Goal: Task Accomplishment & Management: Use online tool/utility

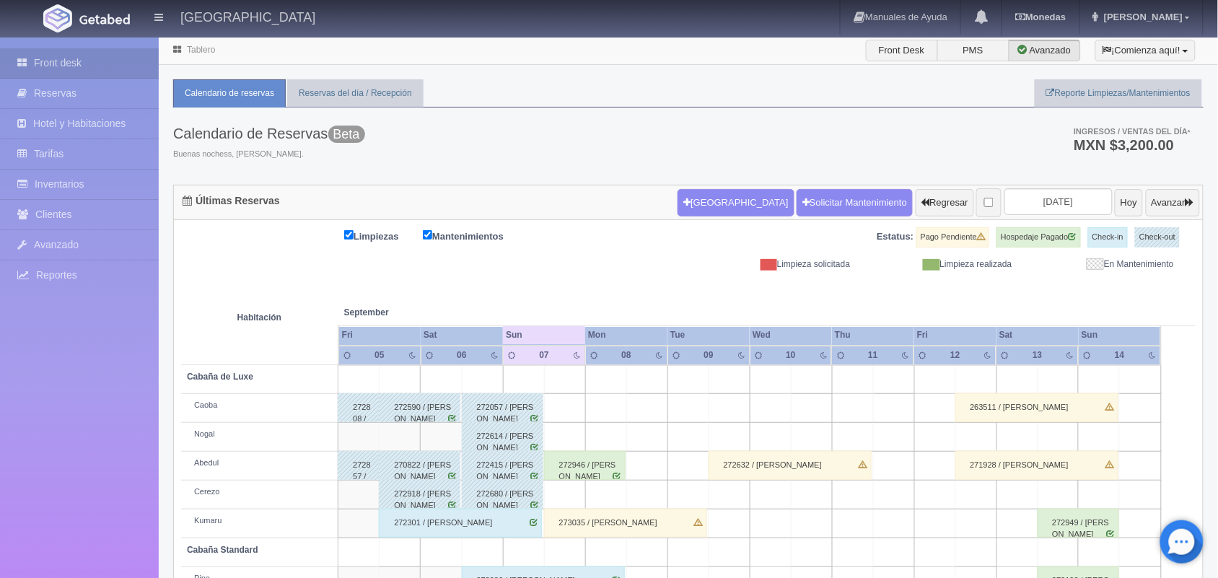
scroll to position [164, 0]
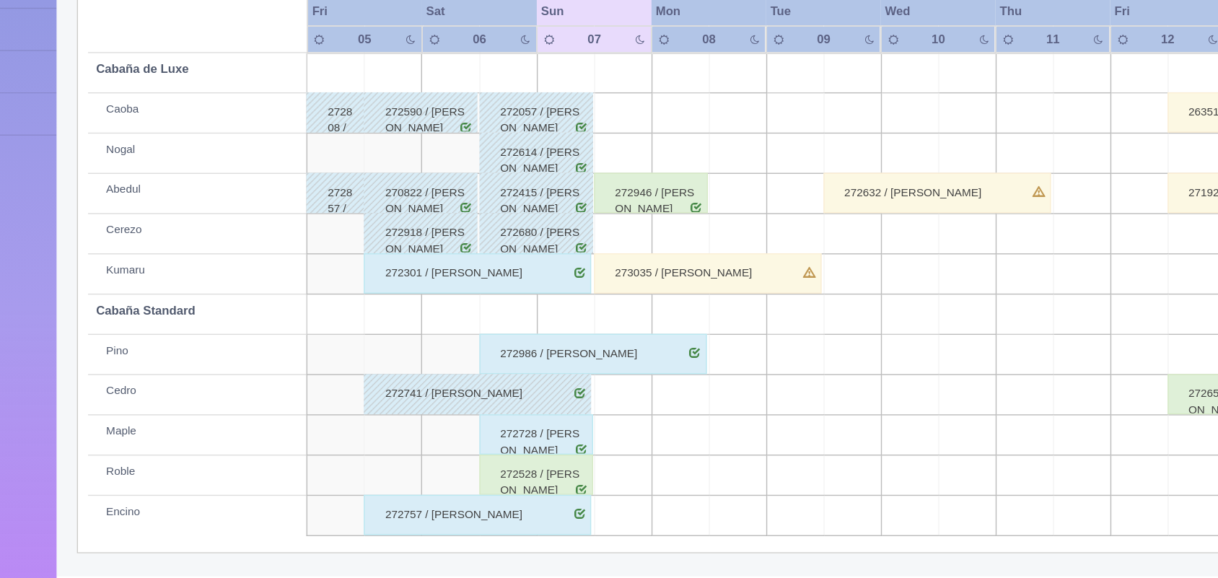
click at [526, 509] on div "272528 / [PERSON_NAME]" at bounding box center [503, 503] width 82 height 29
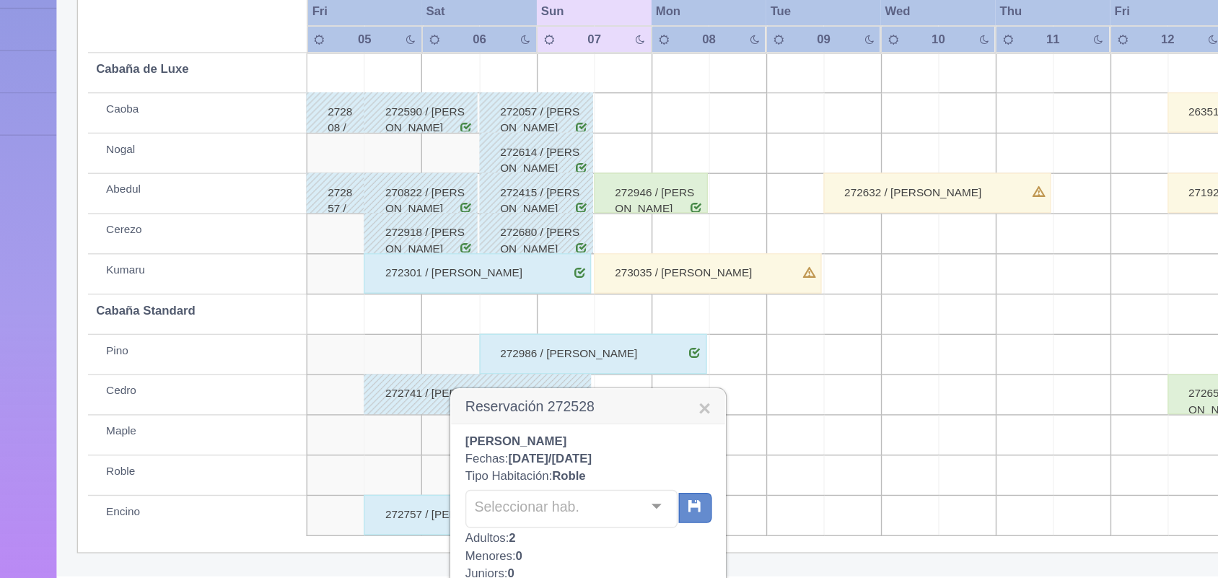
scroll to position [325, 0]
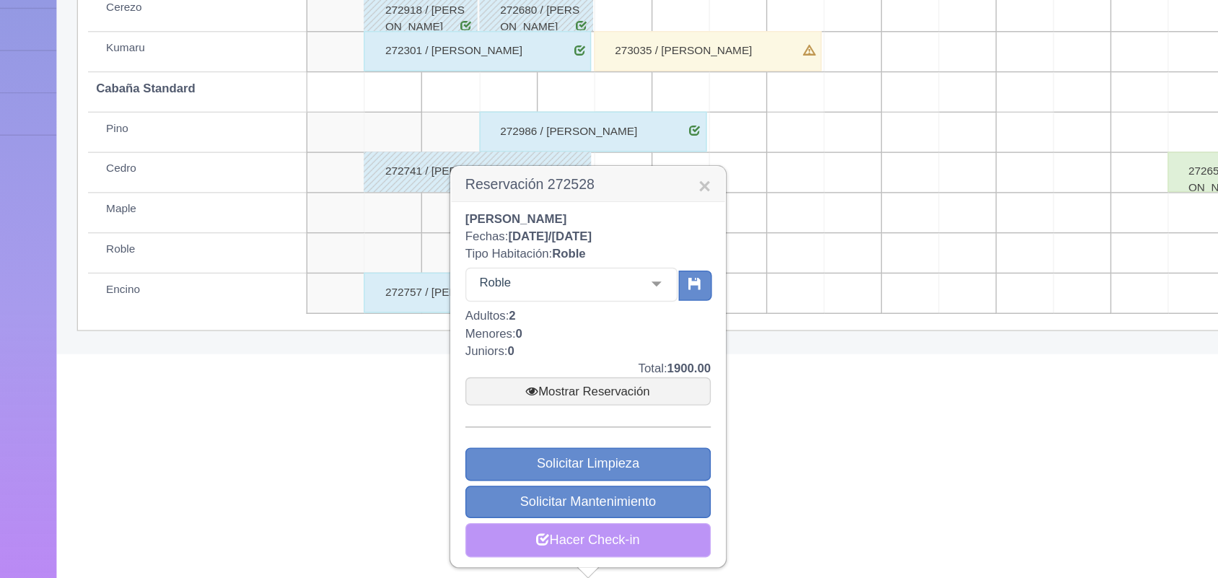
click at [569, 547] on link "Hacer Check-in" at bounding box center [540, 550] width 176 height 25
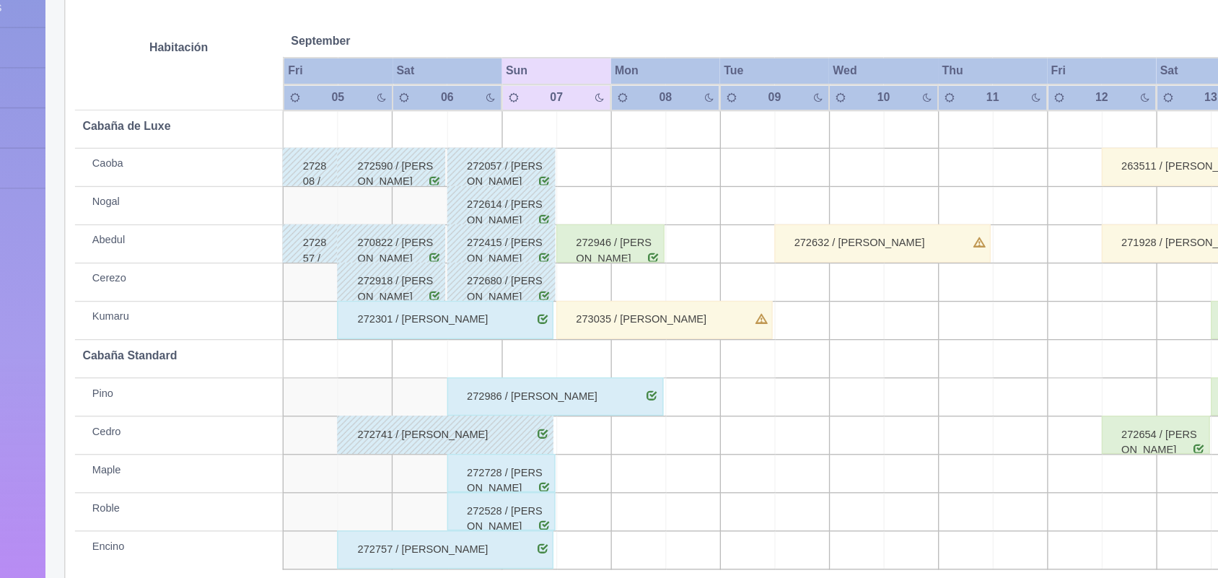
scroll to position [165, 0]
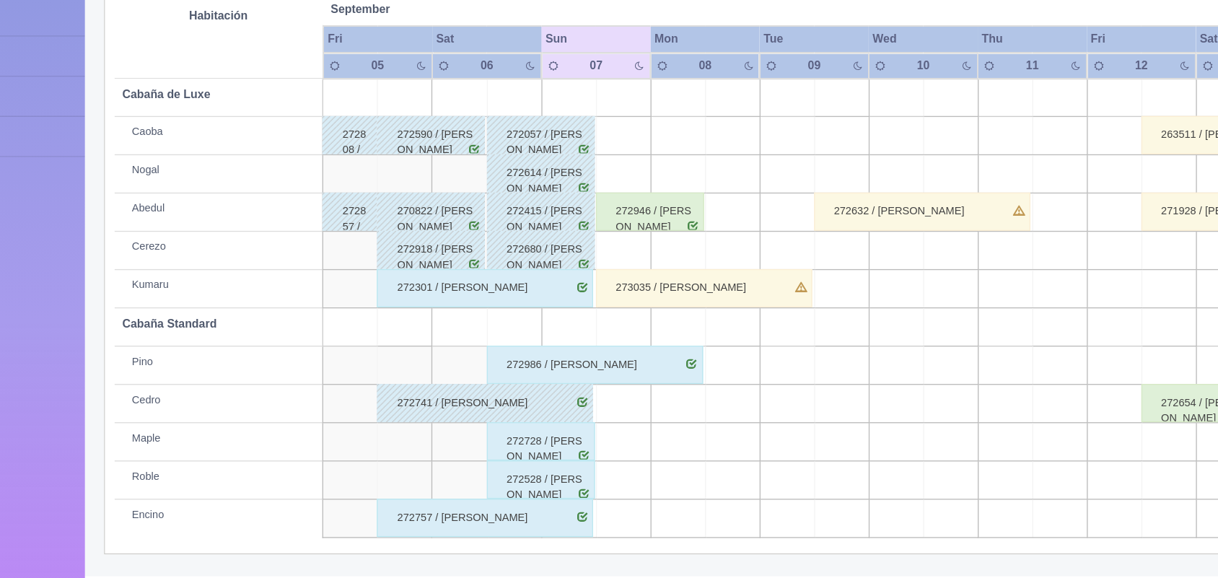
click at [500, 507] on div "272528 / [PERSON_NAME]" at bounding box center [503, 503] width 82 height 29
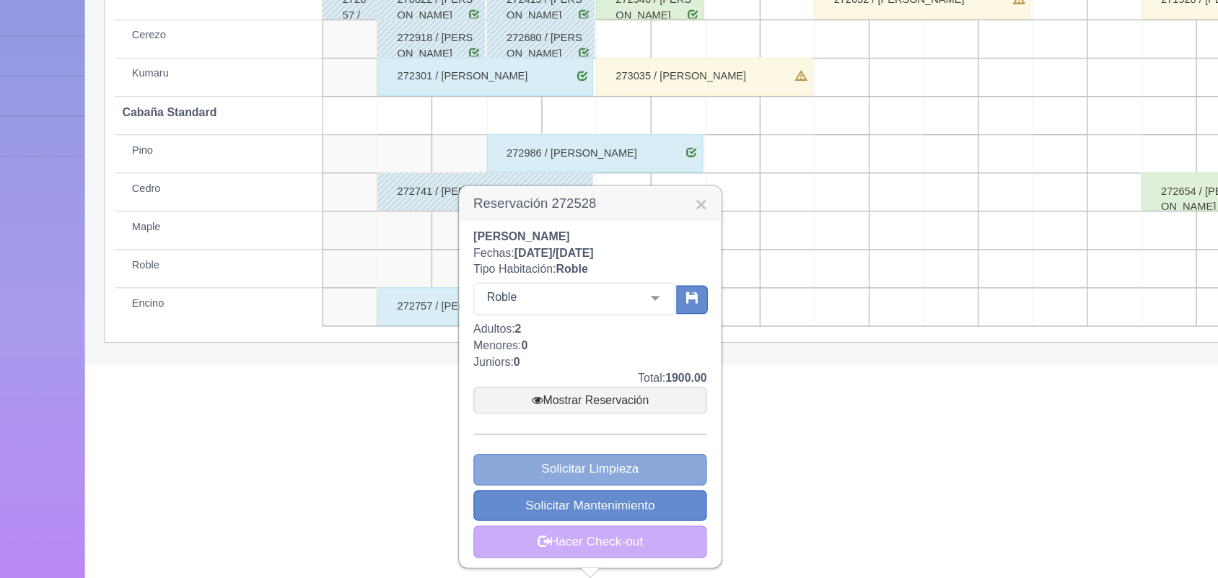
scroll to position [324, 0]
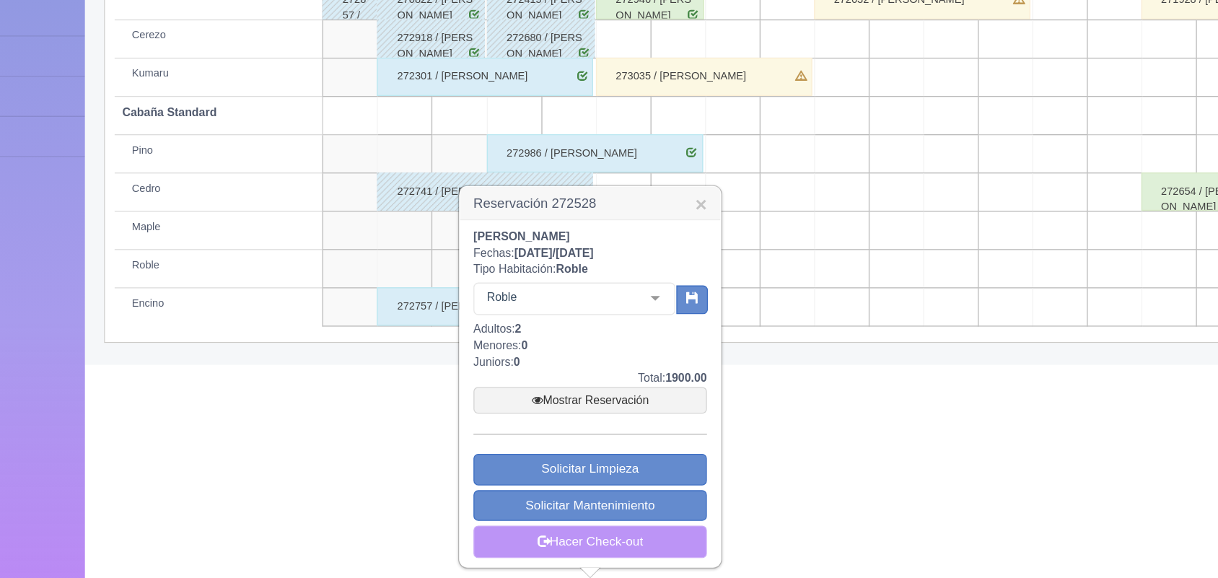
click at [564, 556] on link "Hacer Check-out" at bounding box center [540, 550] width 176 height 25
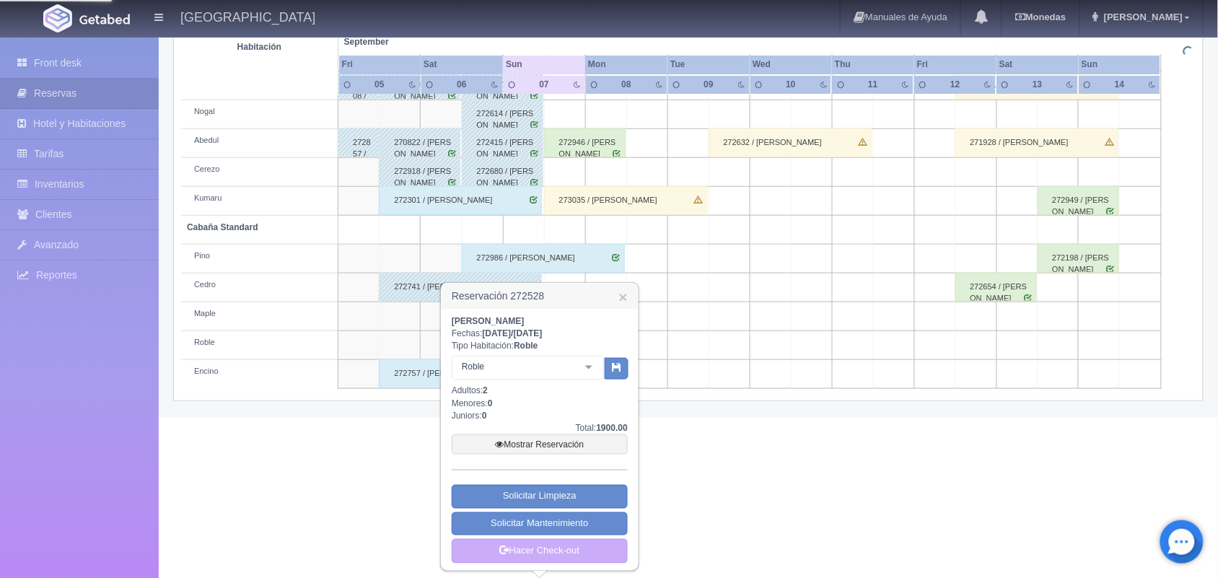
scroll to position [325, 0]
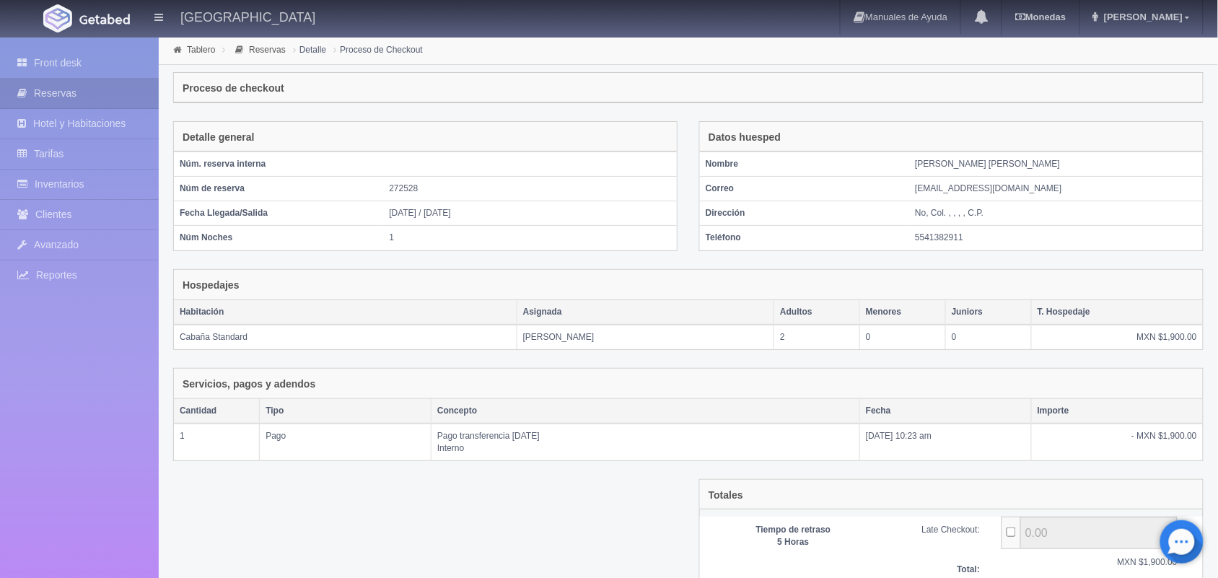
scroll to position [120, 0]
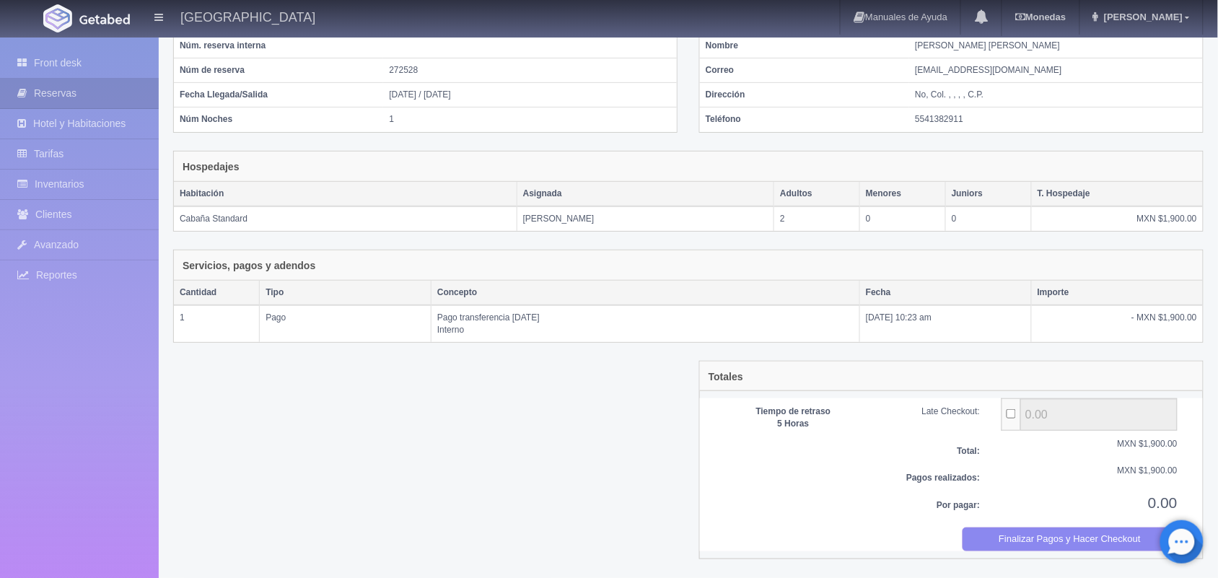
click at [1011, 417] on input "..." at bounding box center [1011, 413] width 9 height 9
checkbox input "true"
click at [993, 538] on button "Finalizar Pagos y Hacer Checkout" at bounding box center [1071, 539] width 216 height 24
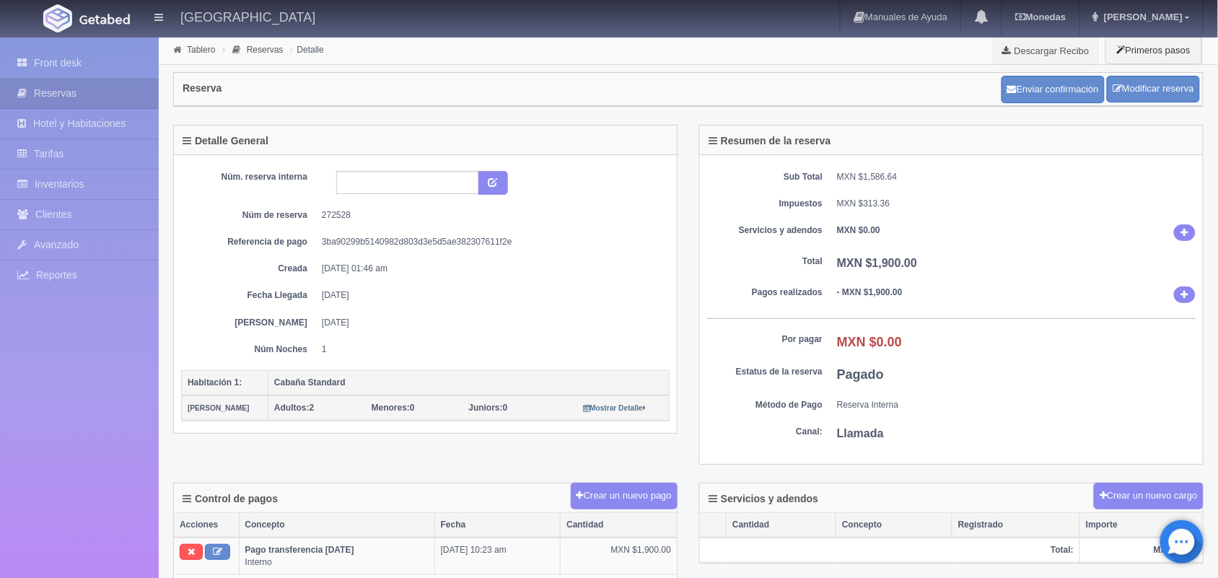
click at [69, 70] on link "Front desk" at bounding box center [79, 63] width 159 height 30
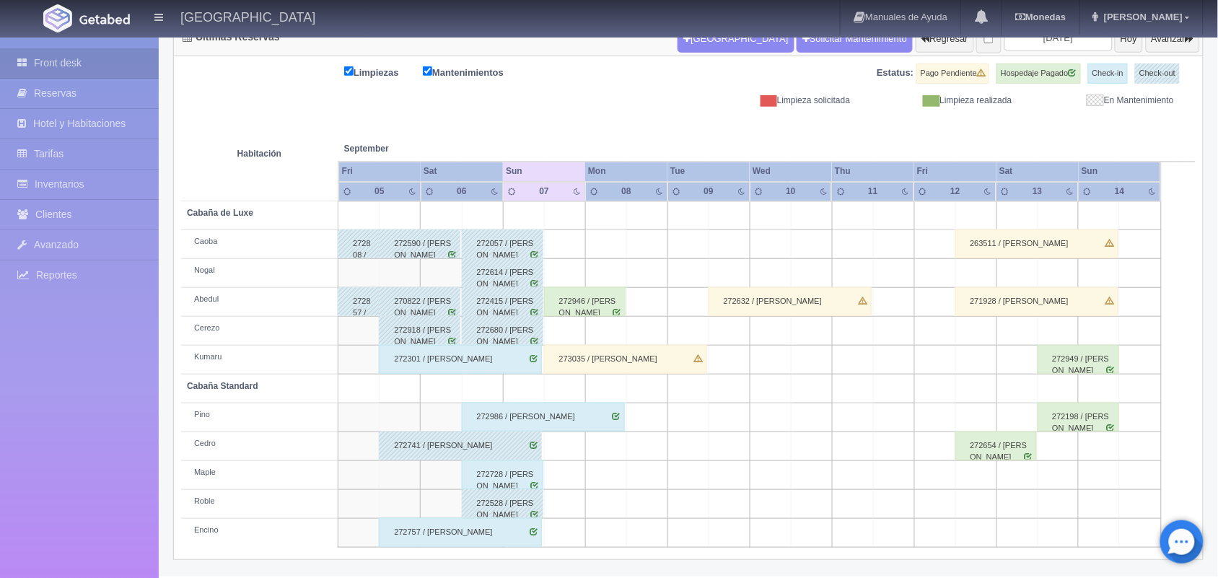
scroll to position [164, 0]
click at [494, 481] on div "272728 / Joel Rosas" at bounding box center [503, 474] width 82 height 29
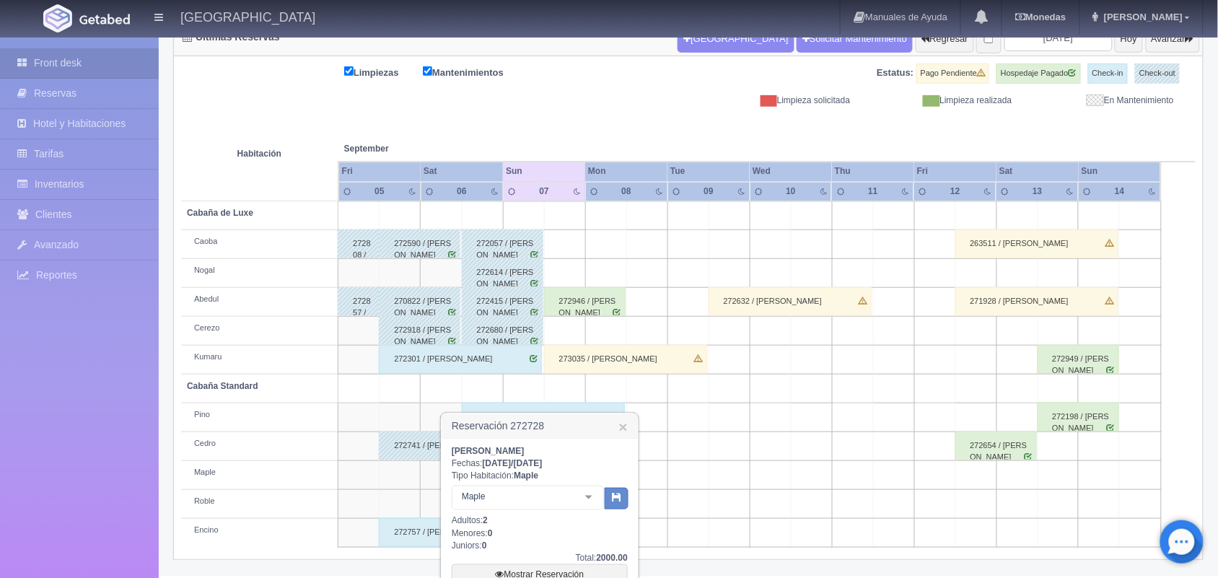
scroll to position [296, 0]
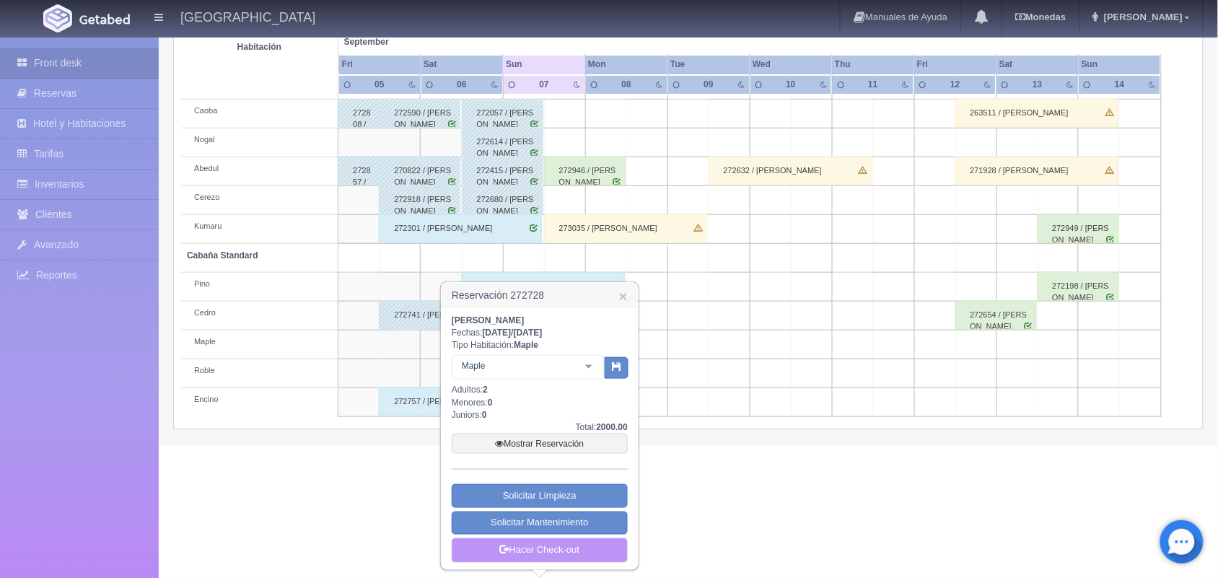
click at [564, 554] on link "Hacer Check-out" at bounding box center [540, 550] width 176 height 25
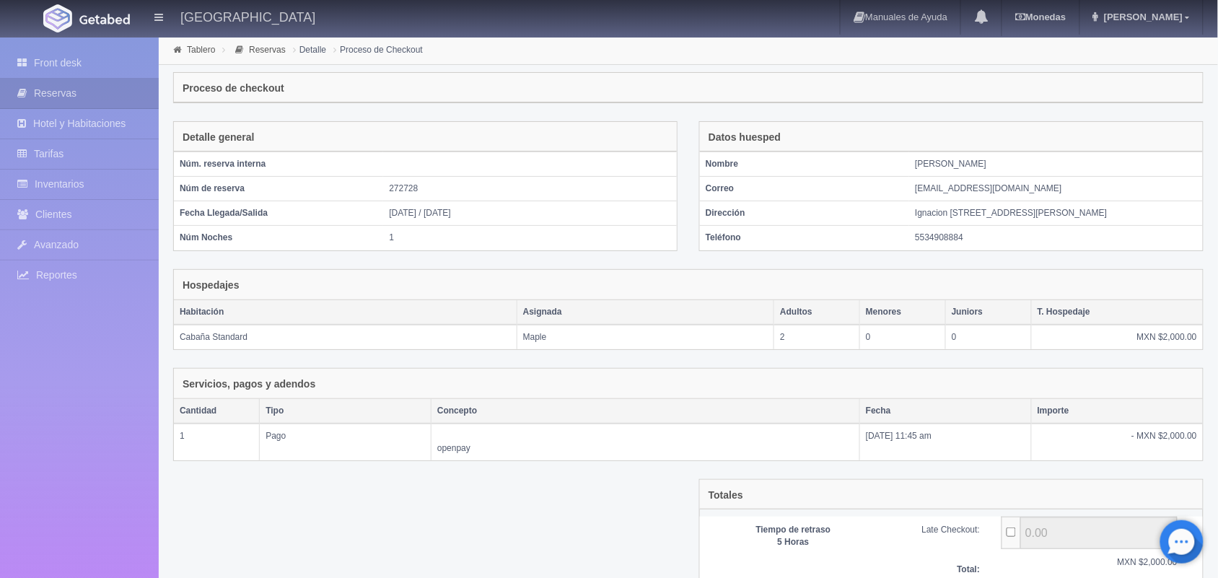
scroll to position [132, 0]
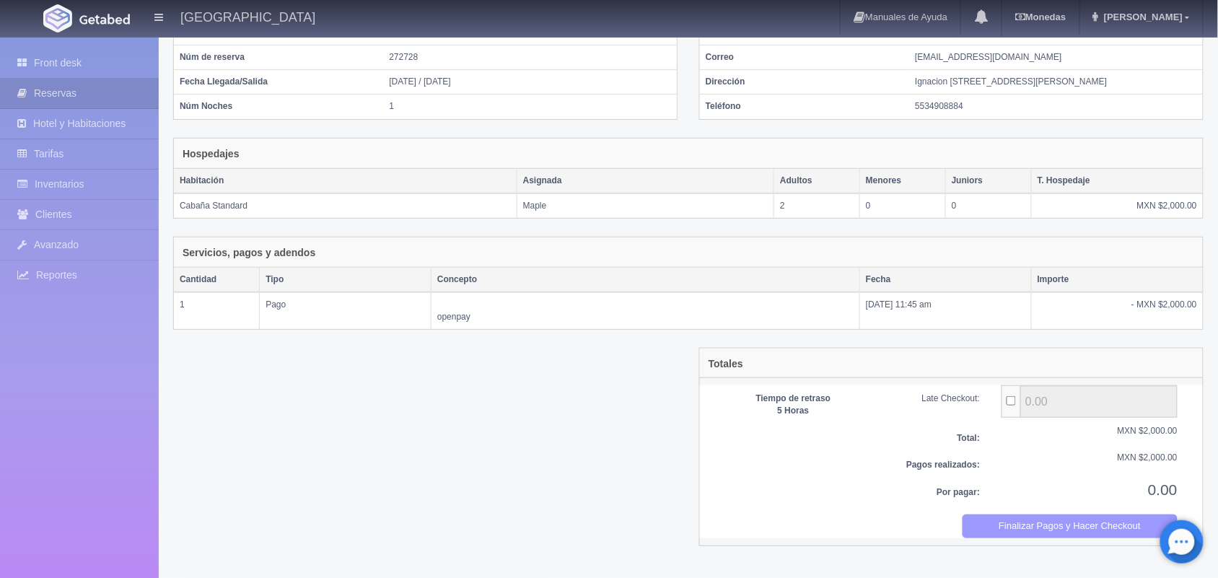
click at [1050, 538] on button "Finalizar Pagos y Hacer Checkout" at bounding box center [1071, 526] width 216 height 24
click at [72, 76] on link "Front desk" at bounding box center [79, 63] width 159 height 30
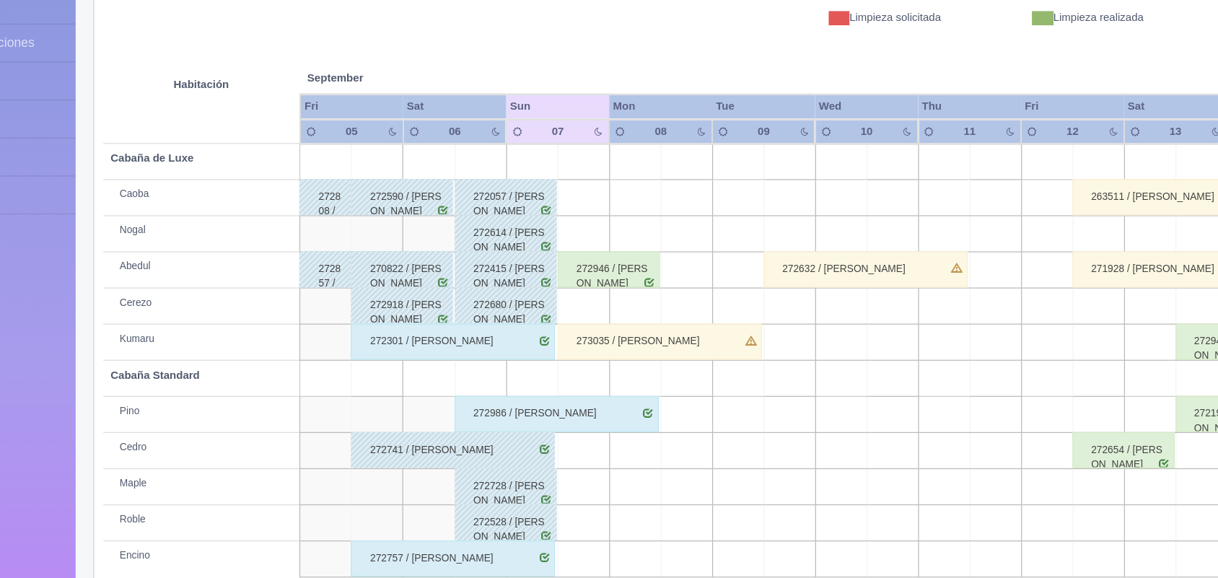
scroll to position [165, 0]
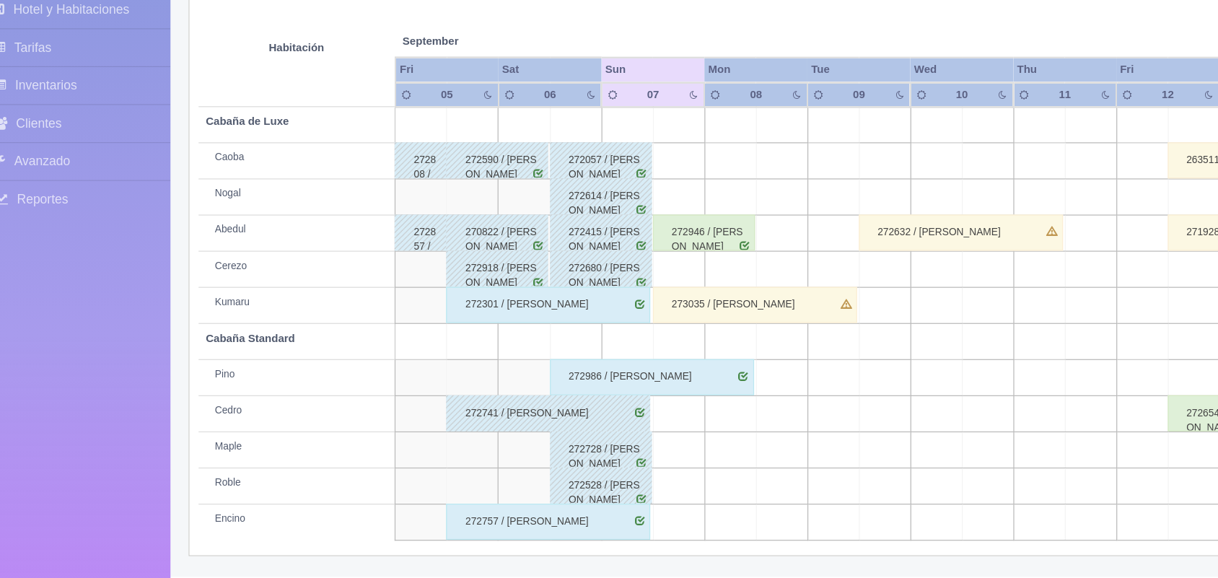
click at [548, 421] on div "272986 / Ana Laura Cruz" at bounding box center [543, 417] width 163 height 29
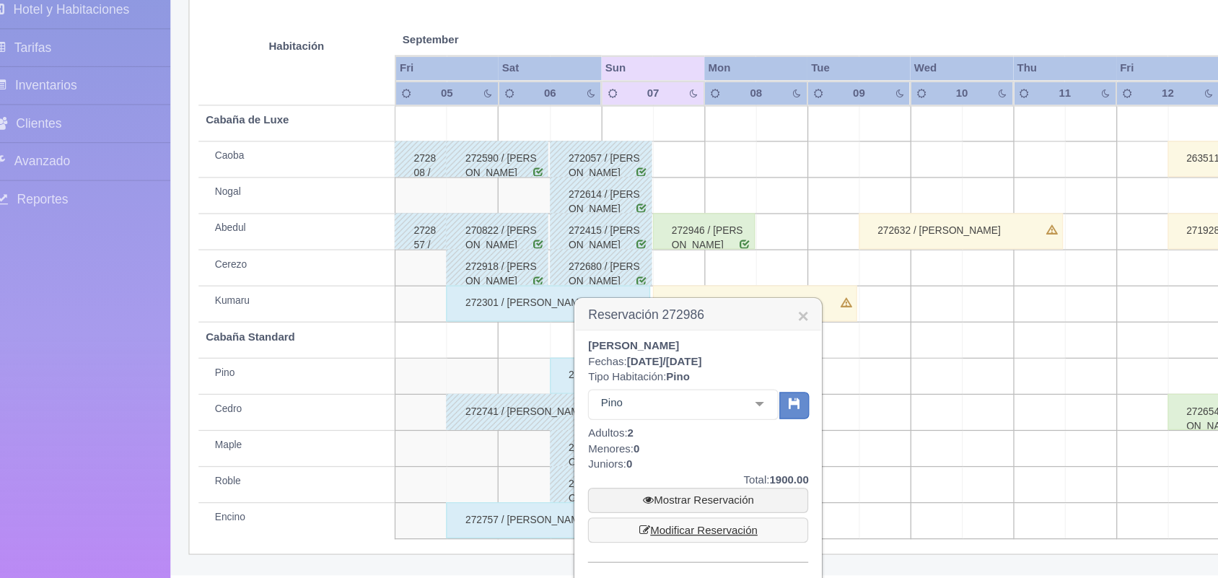
scroll to position [263, 0]
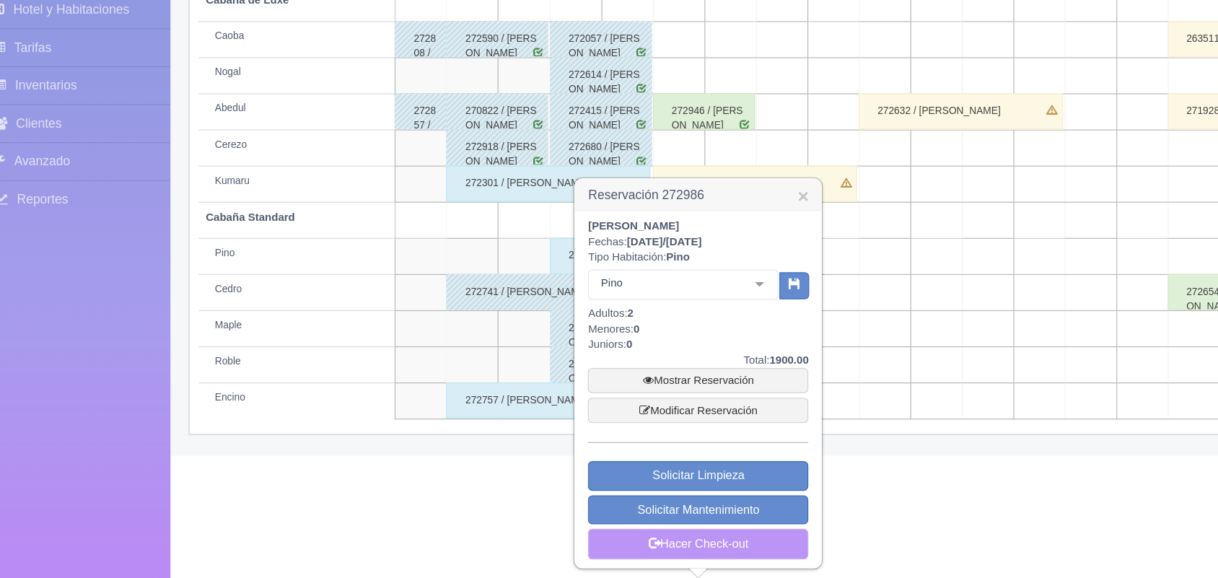
click at [596, 544] on link "Hacer Check-out" at bounding box center [580, 550] width 176 height 25
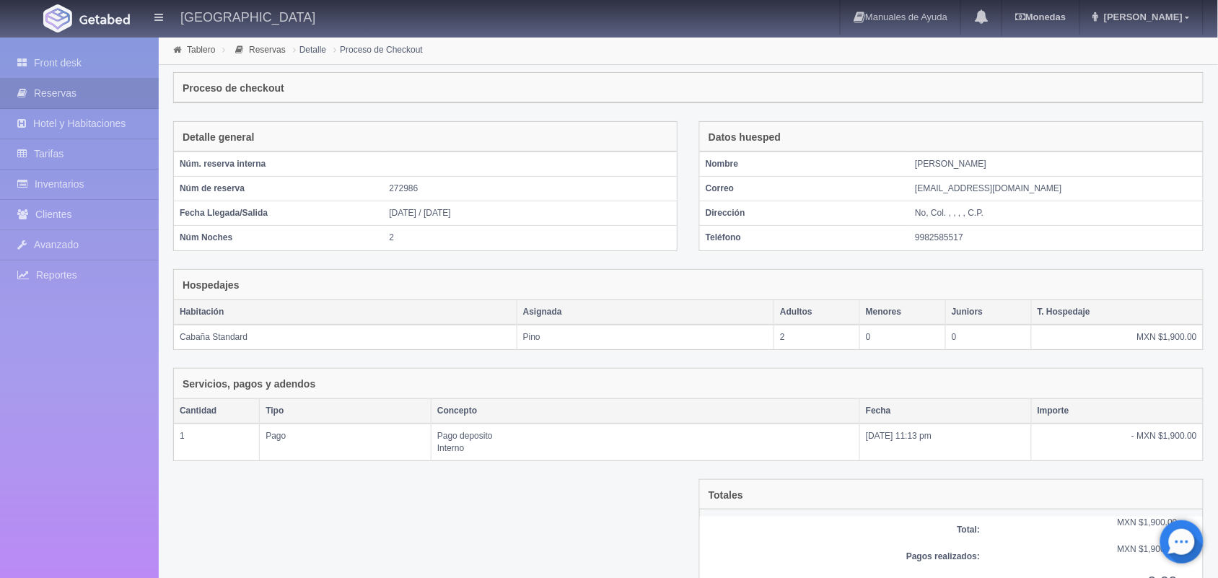
scroll to position [80, 0]
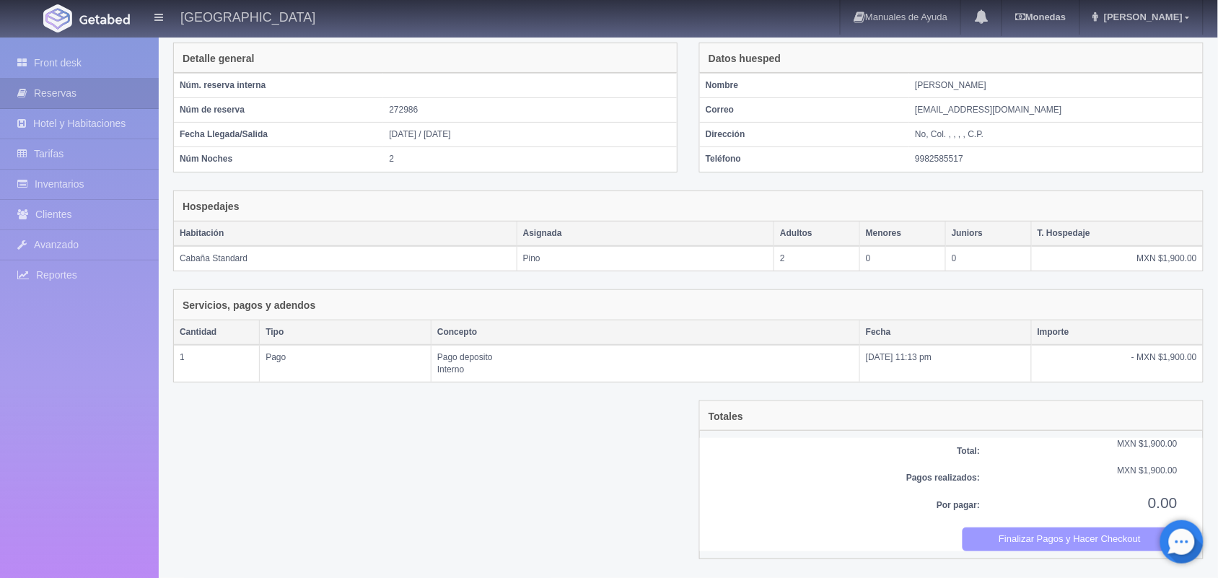
click at [1011, 542] on button "Finalizar Pagos y Hacer Checkout" at bounding box center [1071, 539] width 216 height 24
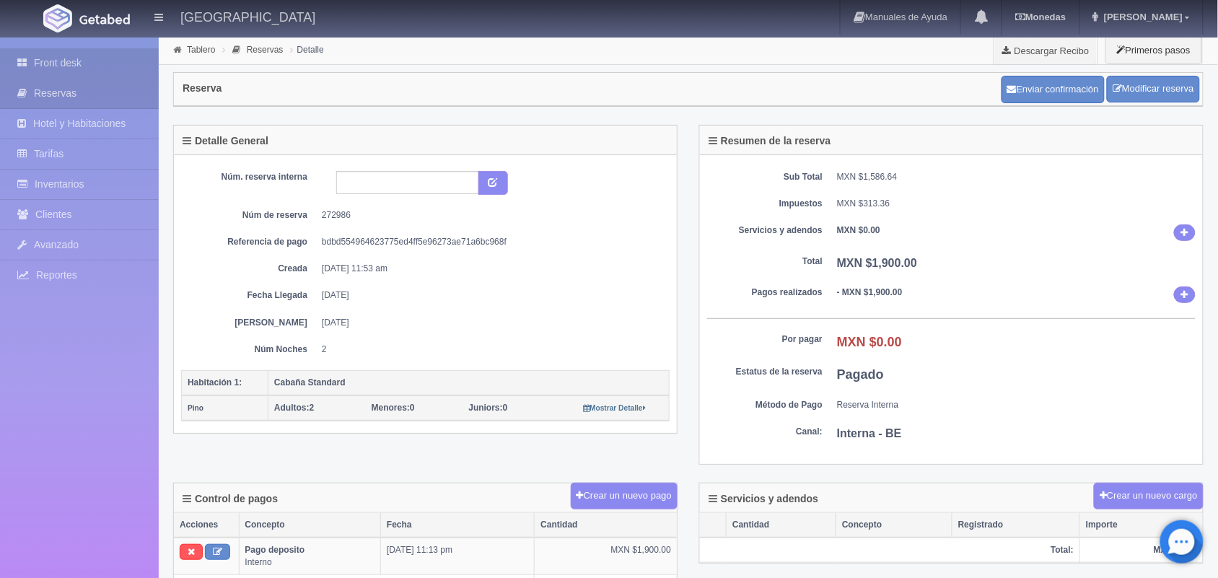
click at [73, 66] on link "Front desk" at bounding box center [79, 63] width 159 height 30
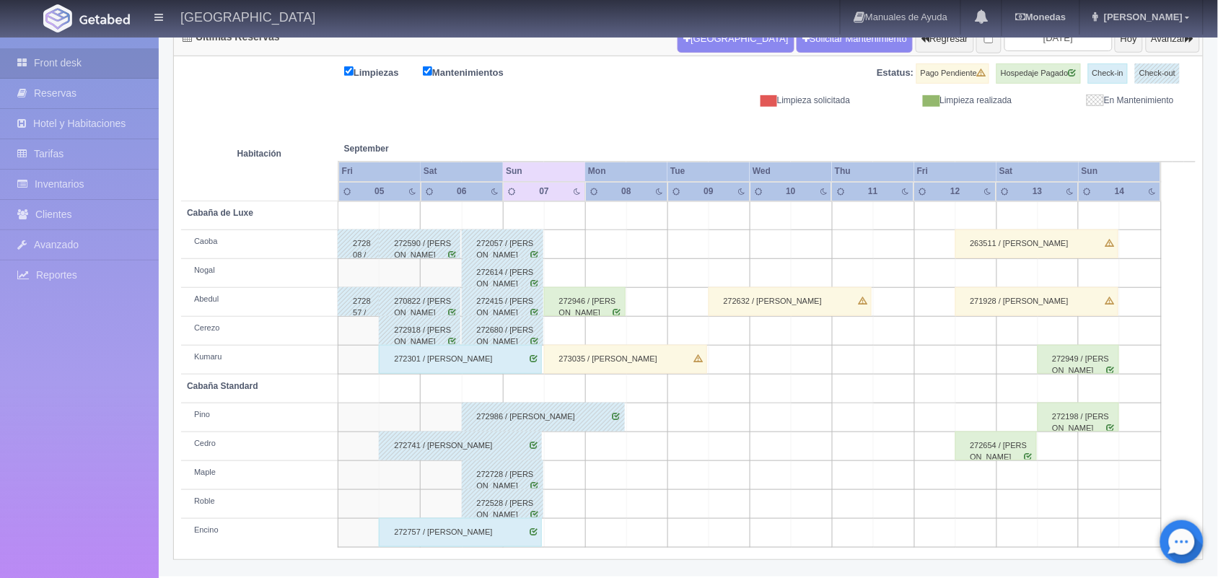
scroll to position [164, 0]
click at [622, 364] on div "273035 / Rafael Armando Duran Ramos" at bounding box center [625, 359] width 163 height 29
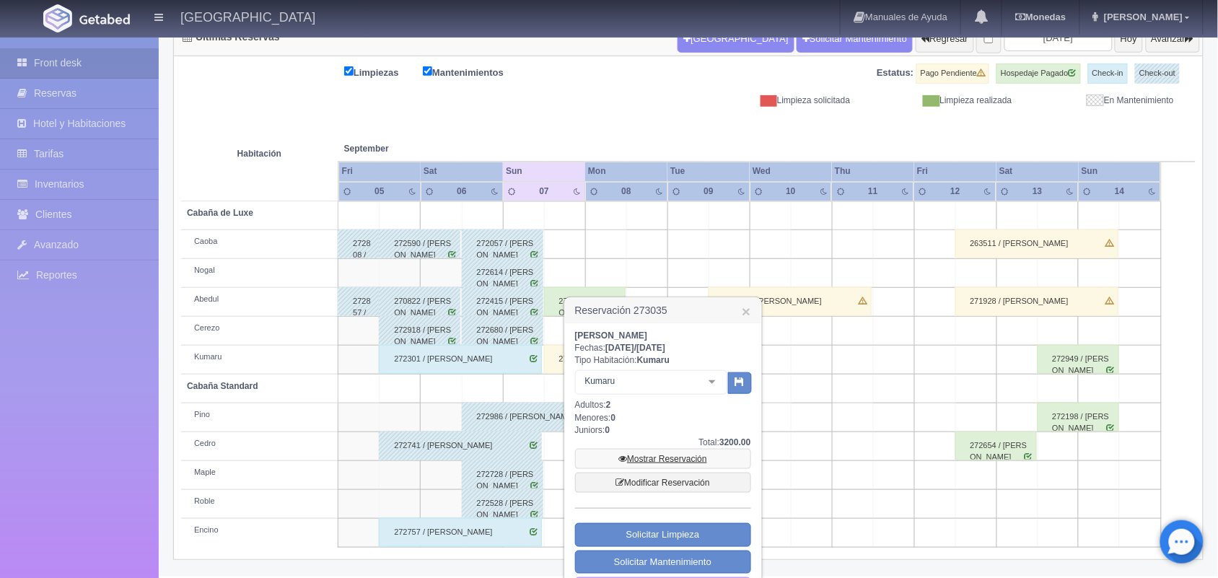
click at [657, 451] on link "Mostrar Reservación" at bounding box center [663, 459] width 176 height 20
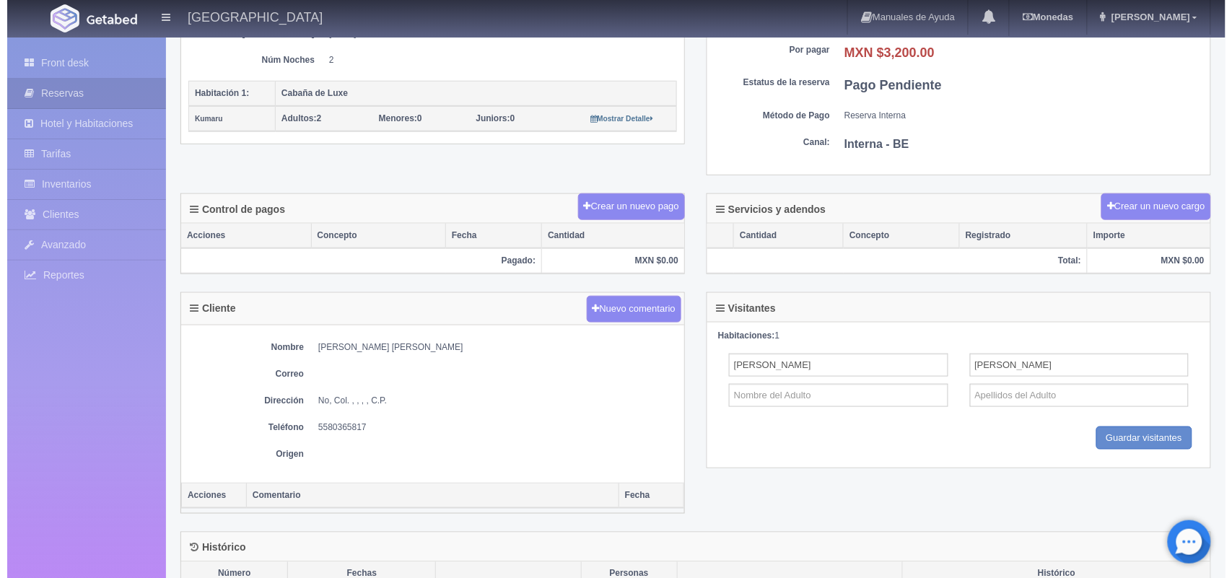
scroll to position [281, 0]
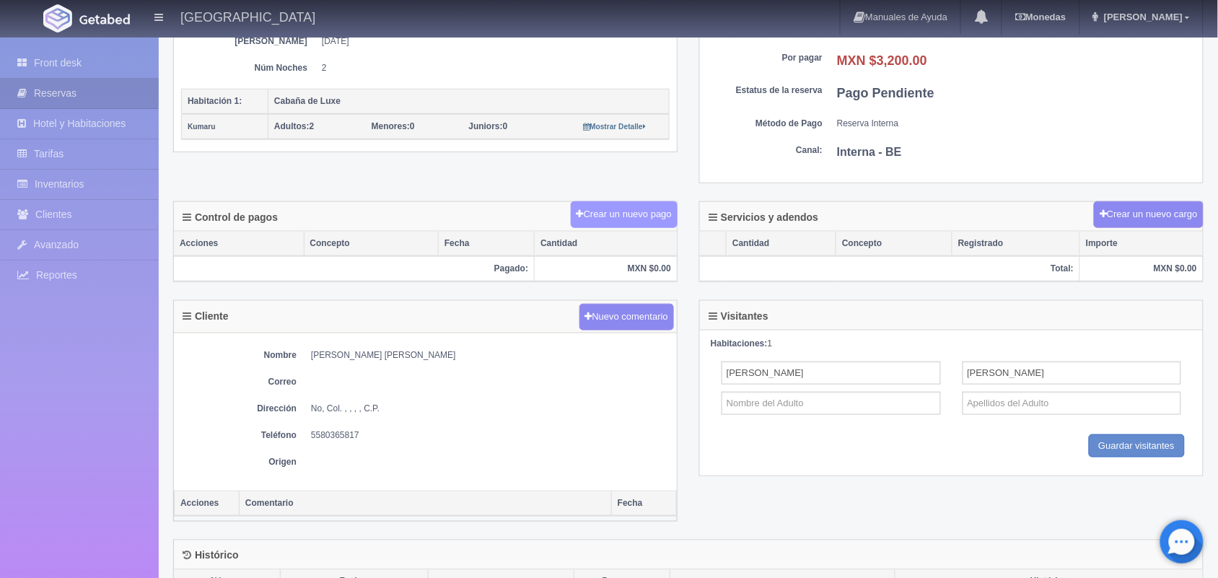
click at [630, 214] on button "Crear un nuevo pago" at bounding box center [624, 214] width 107 height 27
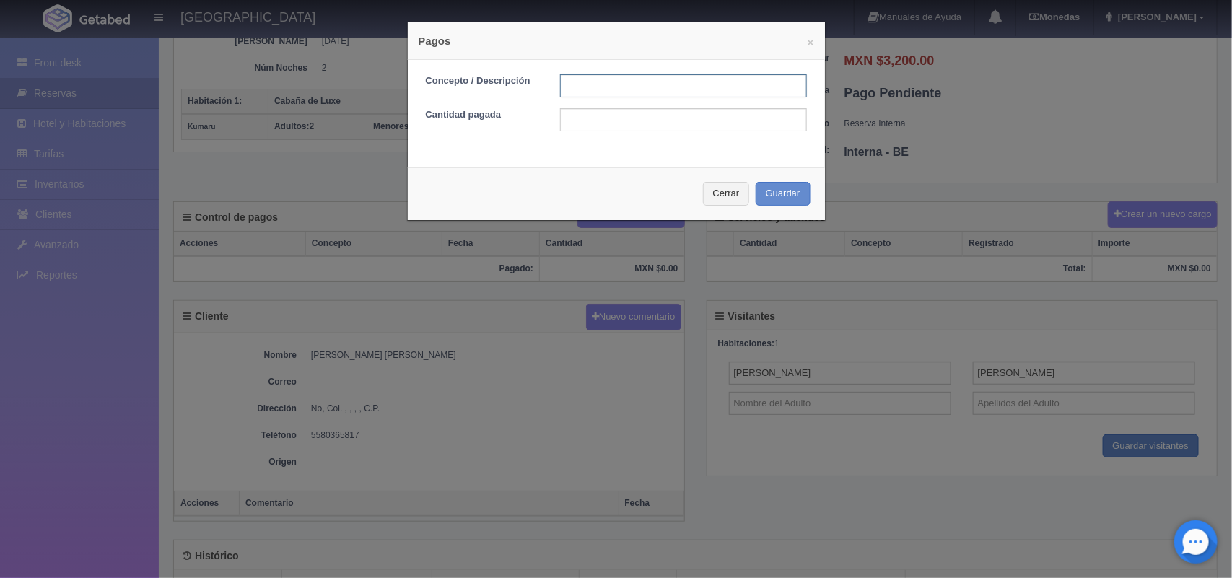
click at [584, 82] on input "text" at bounding box center [683, 85] width 247 height 23
type input "pago efectivo"
click at [612, 121] on input "text" at bounding box center [683, 119] width 247 height 23
type input "3200.00"
click at [783, 196] on button "Guardar" at bounding box center [783, 194] width 55 height 24
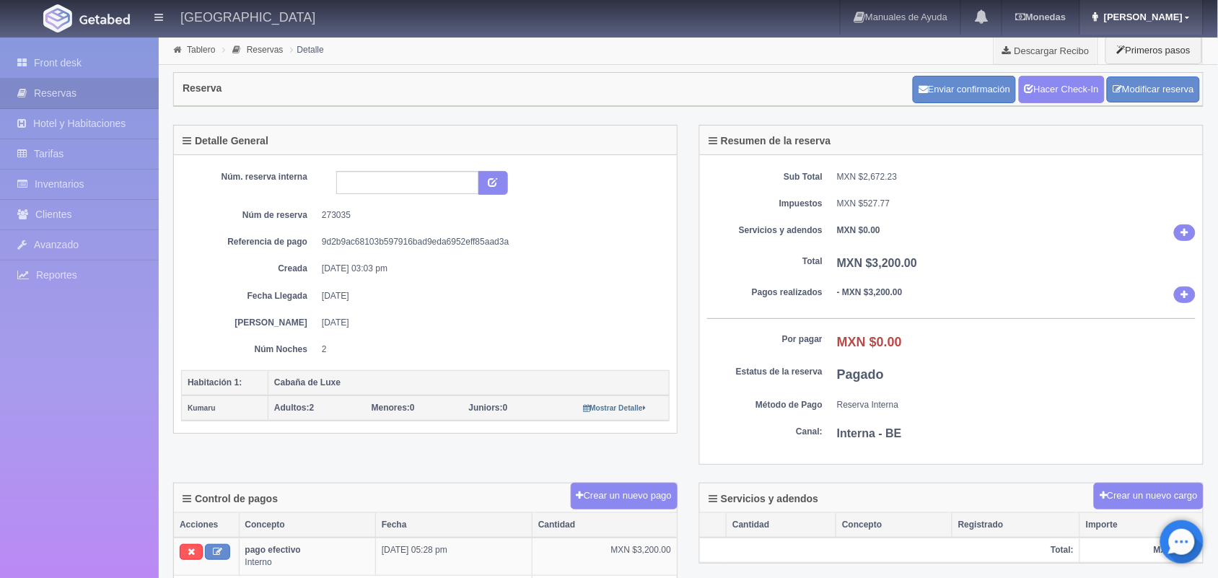
click at [1186, 14] on icon at bounding box center [1188, 17] width 4 height 7
click at [1144, 63] on link "Salir / Log Out" at bounding box center [1145, 68] width 114 height 18
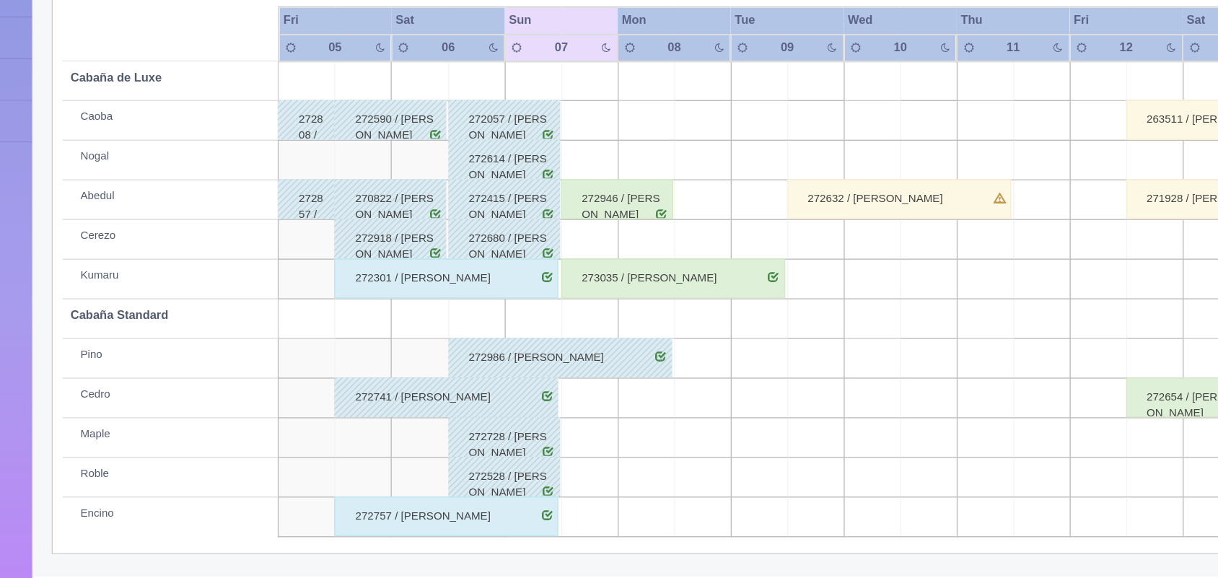
scroll to position [164, 0]
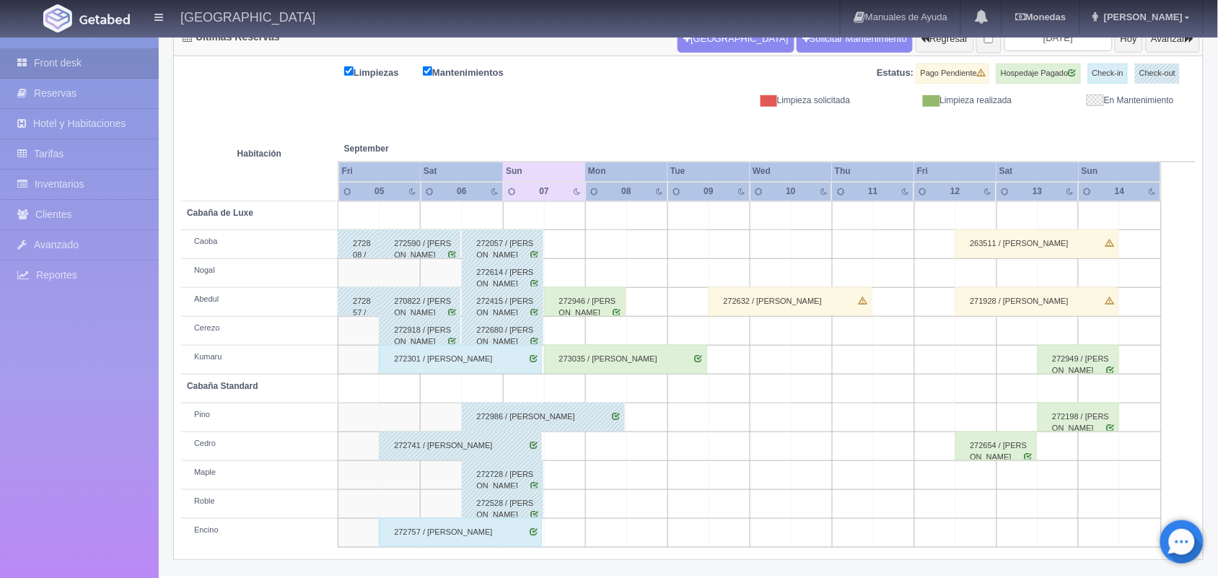
click at [618, 308] on div "272946 / [PERSON_NAME]" at bounding box center [585, 301] width 82 height 29
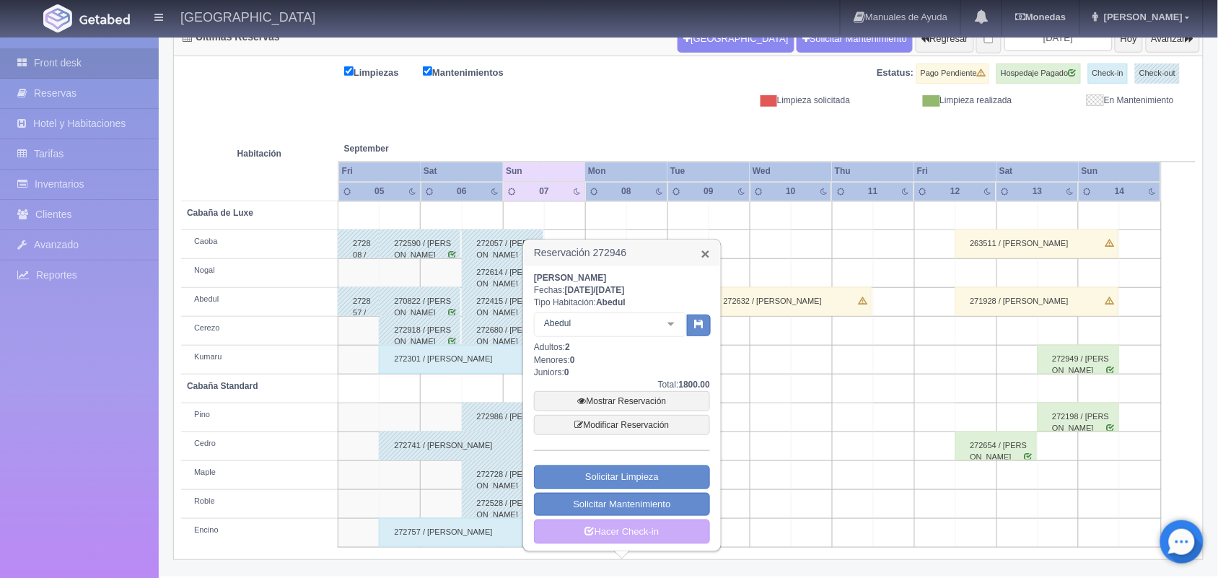
click at [701, 255] on link "×" at bounding box center [705, 253] width 9 height 15
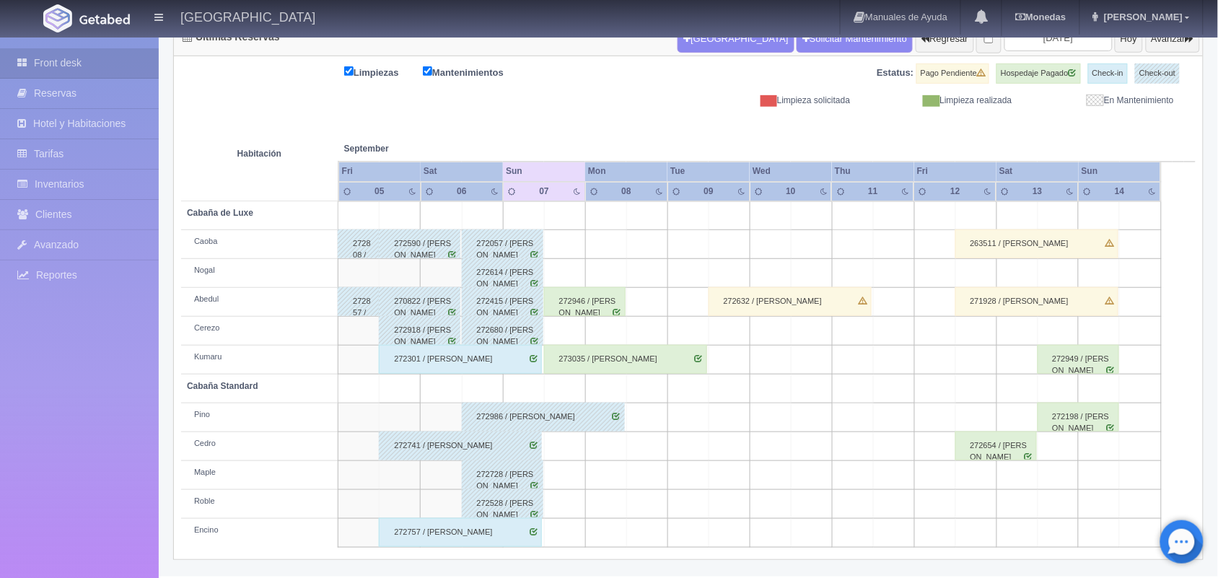
click at [629, 364] on div "273035 / [PERSON_NAME]" at bounding box center [625, 359] width 163 height 29
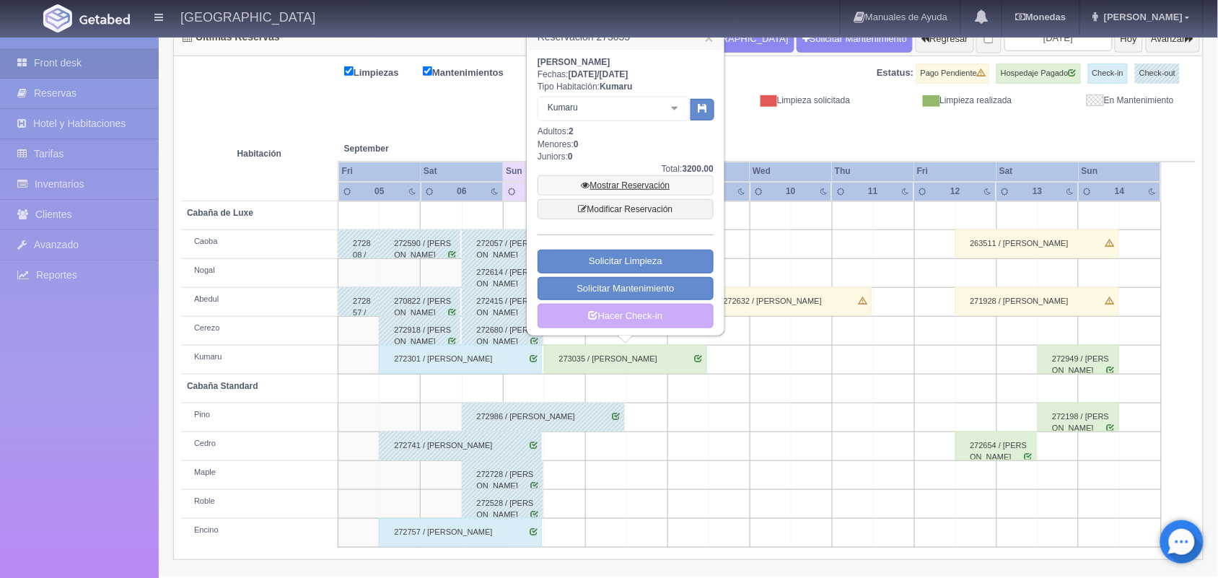
click at [647, 185] on link "Mostrar Reservación" at bounding box center [626, 185] width 176 height 20
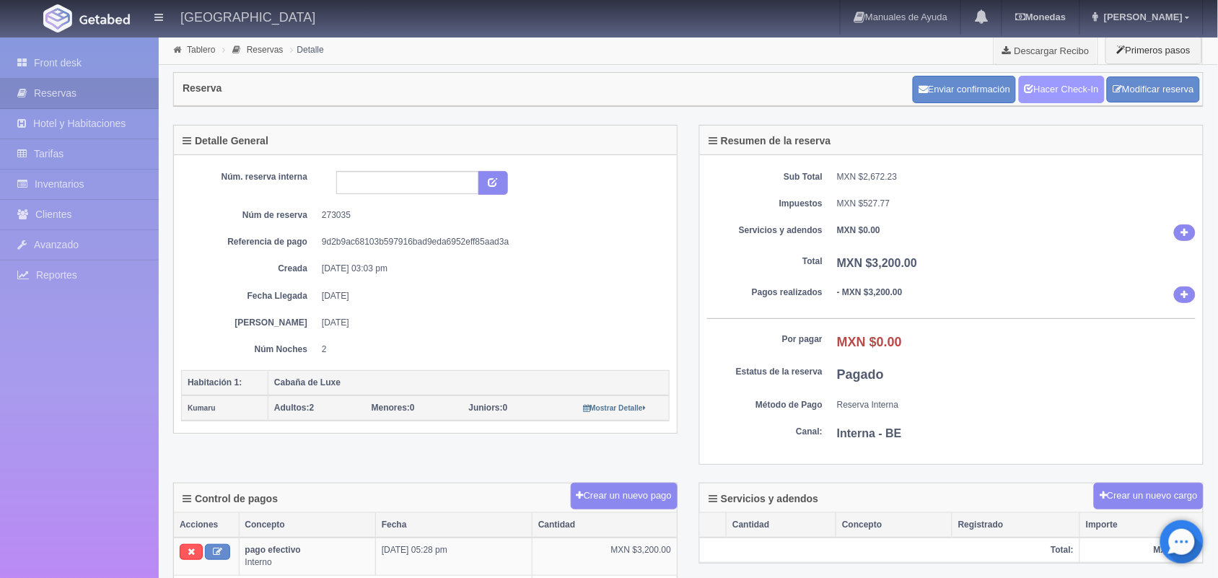
click at [1041, 92] on link "Hacer Check-In" at bounding box center [1062, 89] width 86 height 27
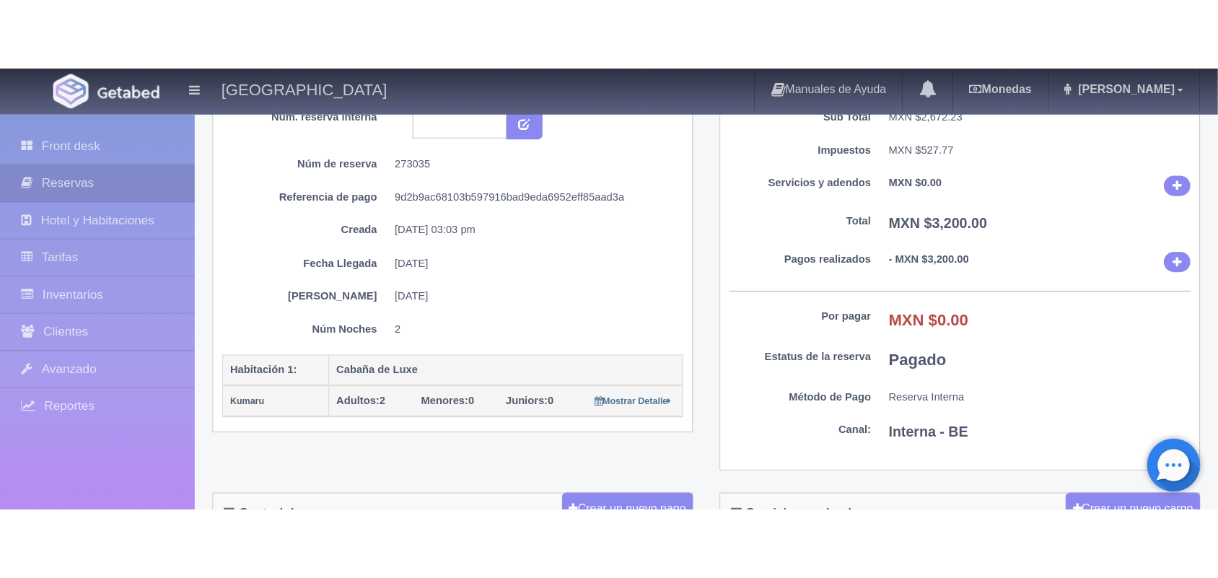
scroll to position [157, 0]
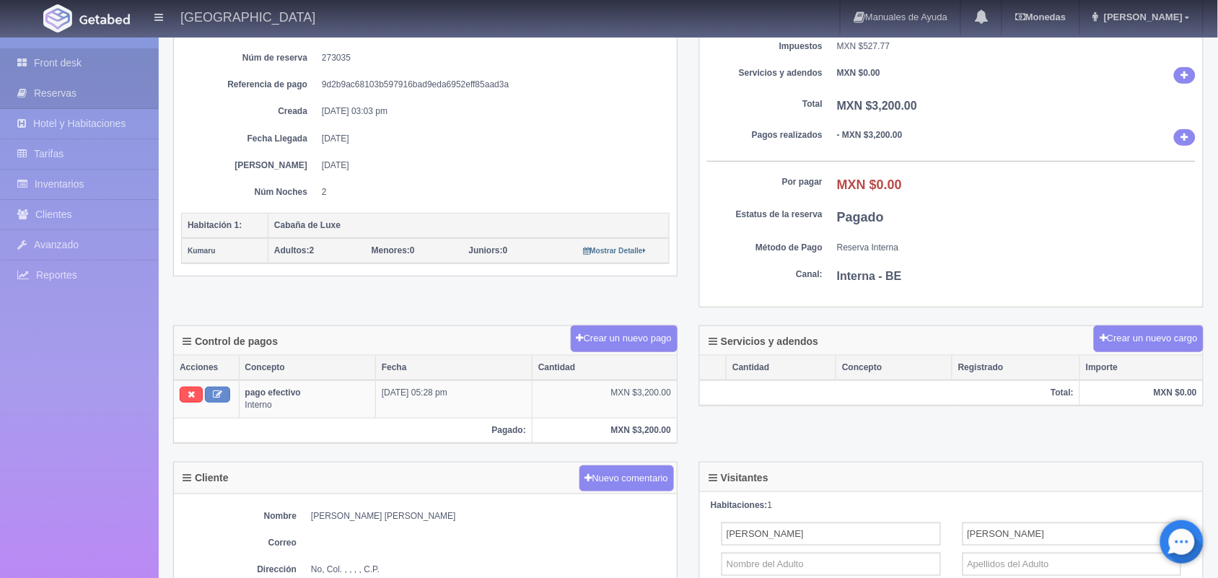
click at [136, 66] on link "Front desk" at bounding box center [79, 63] width 159 height 30
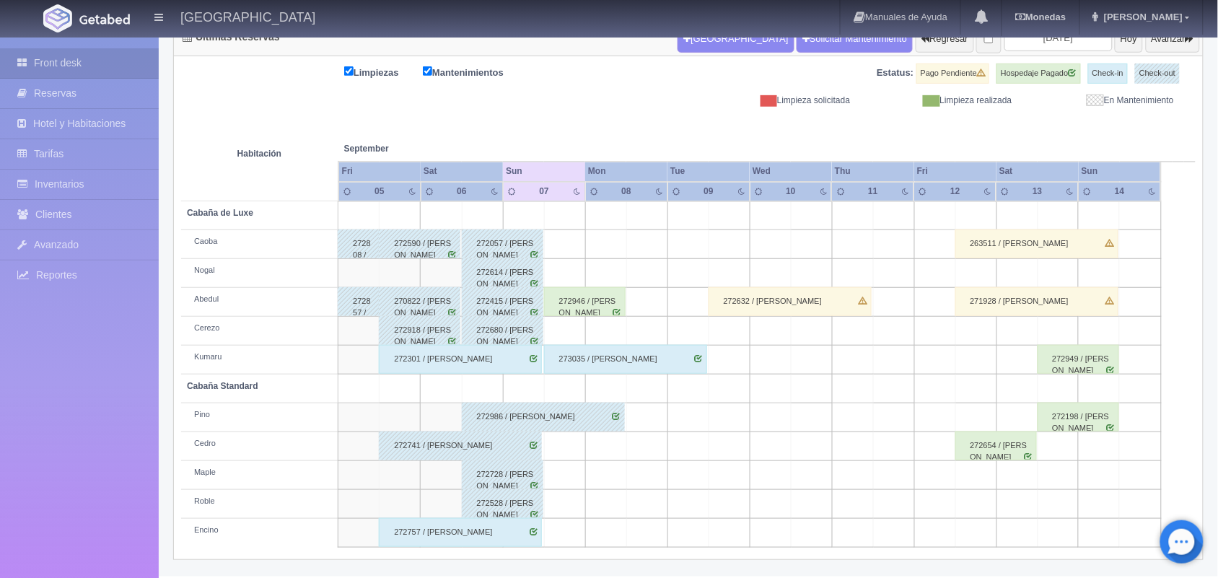
scroll to position [159, 0]
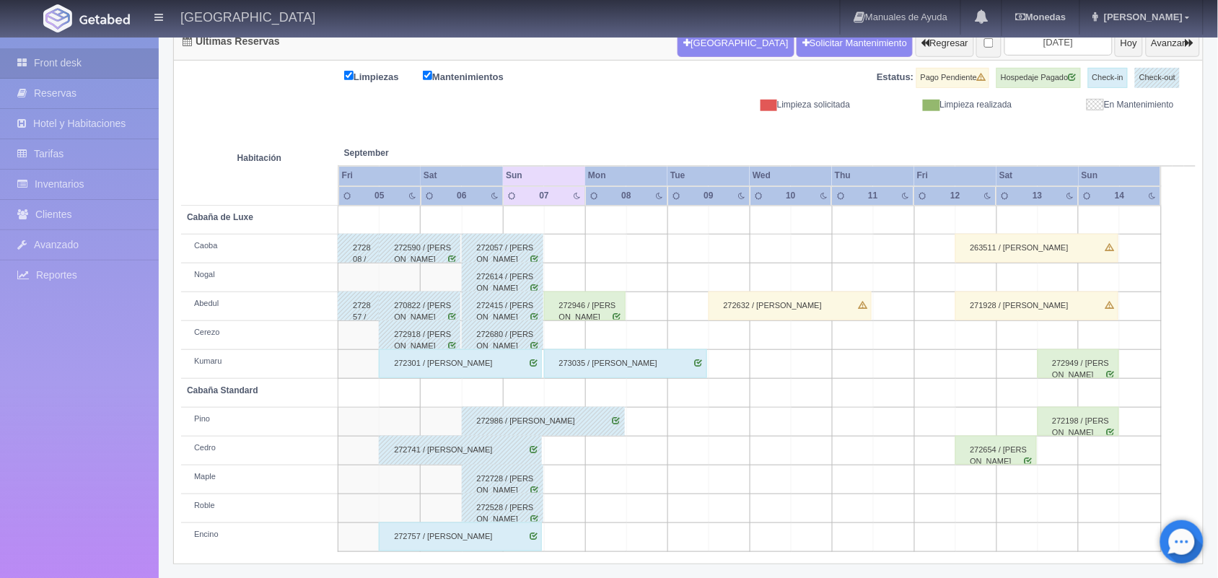
click at [586, 300] on div "272946 / [PERSON_NAME]" at bounding box center [585, 306] width 82 height 29
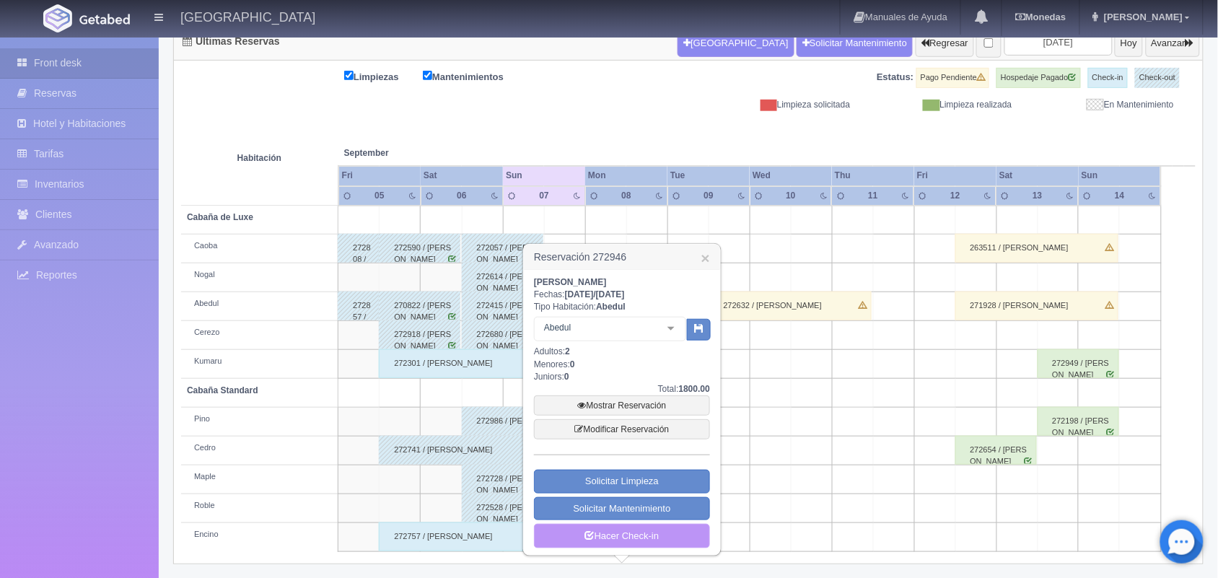
click at [649, 539] on link "Hacer Check-in" at bounding box center [622, 536] width 176 height 25
click at [704, 258] on link "×" at bounding box center [705, 257] width 9 height 15
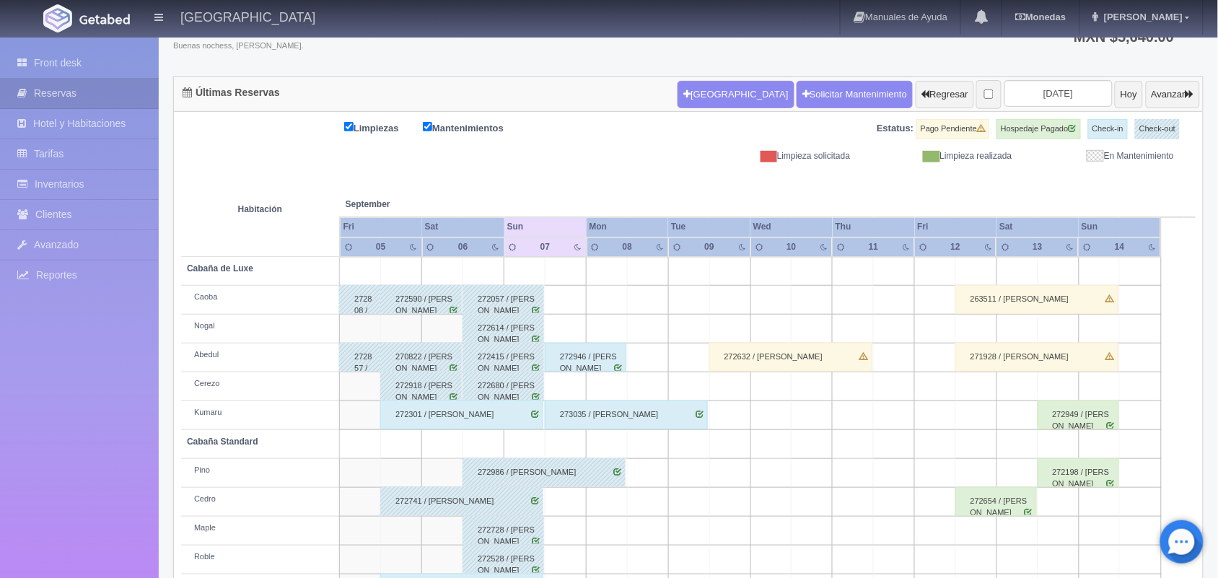
scroll to position [193, 0]
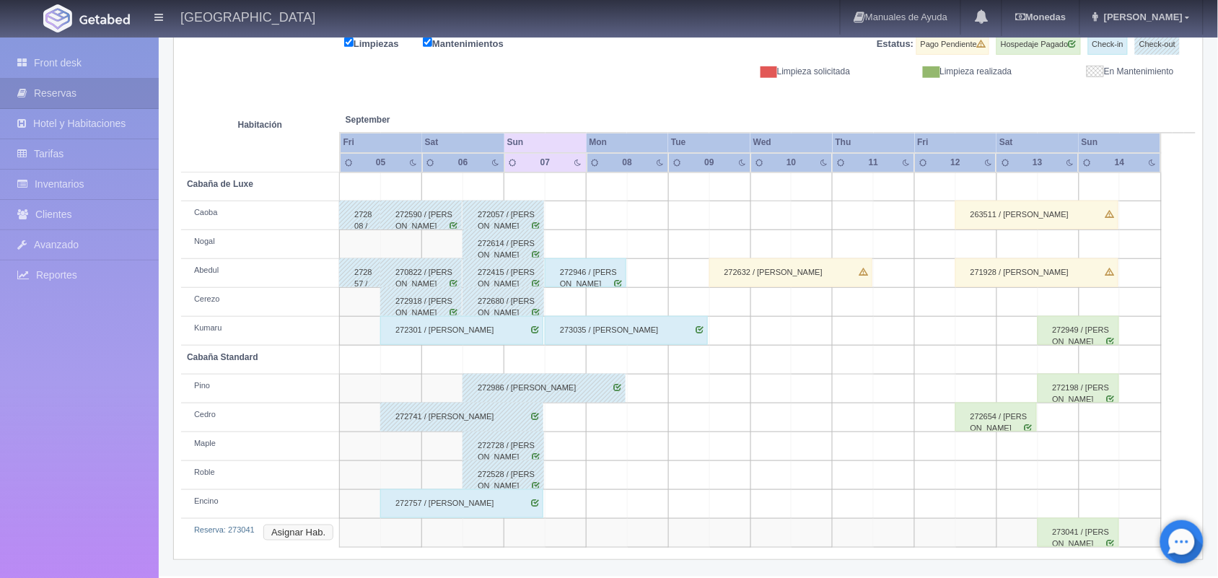
click at [300, 539] on button "Asignar Hab." at bounding box center [298, 533] width 70 height 16
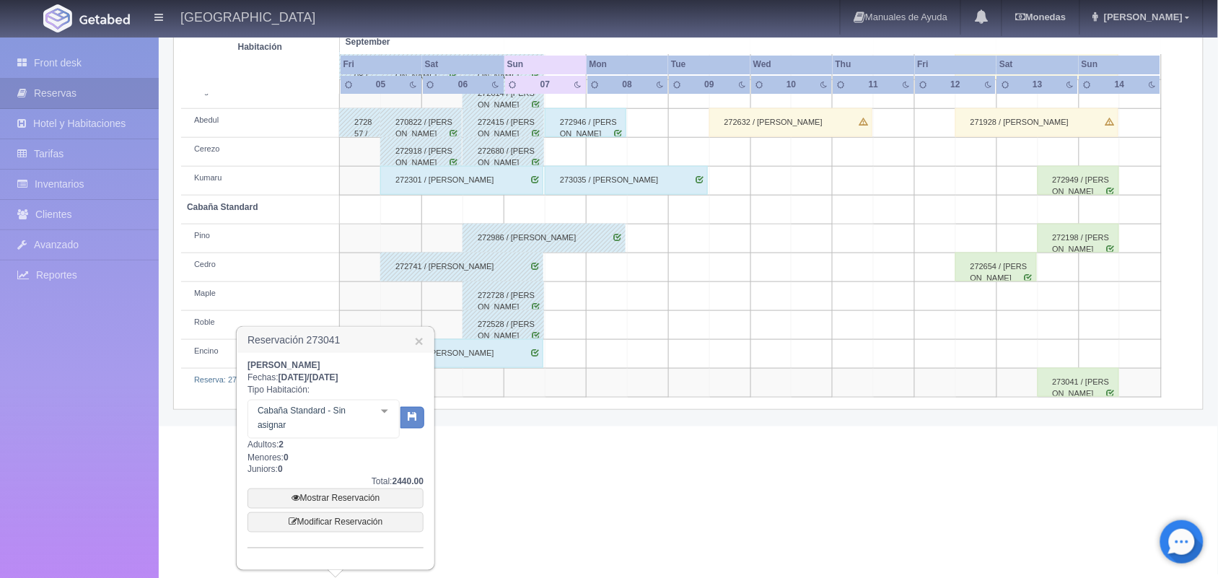
scroll to position [336, 0]
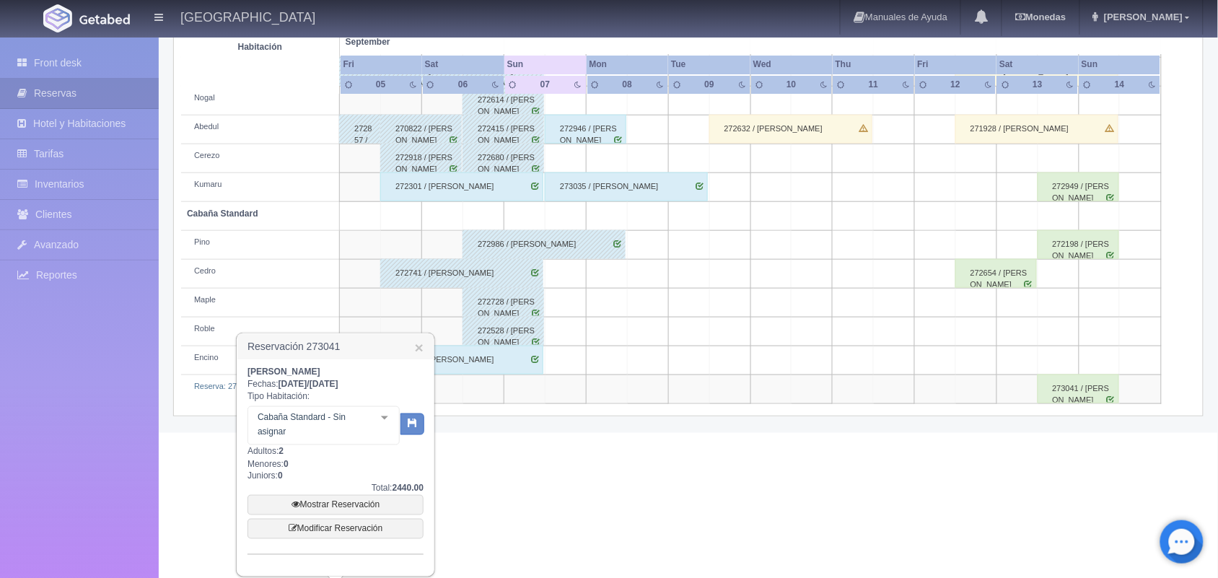
click at [382, 415] on div at bounding box center [384, 418] width 29 height 22
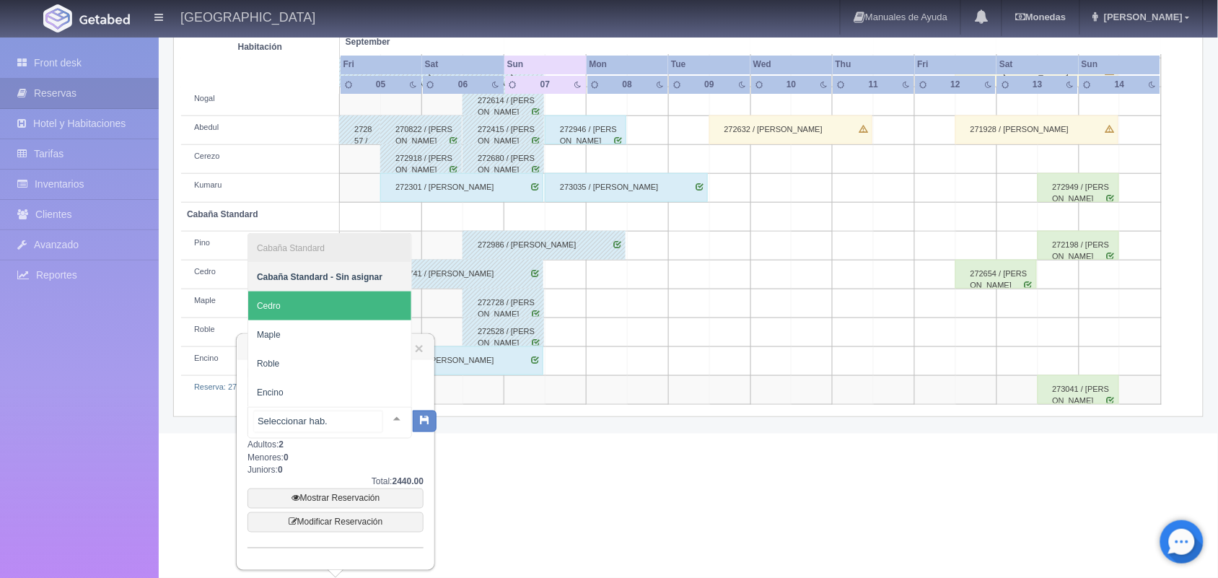
drag, startPoint x: 348, startPoint y: 312, endPoint x: 348, endPoint y: 301, distance: 11.5
click at [348, 301] on span "Cedro" at bounding box center [329, 306] width 163 height 29
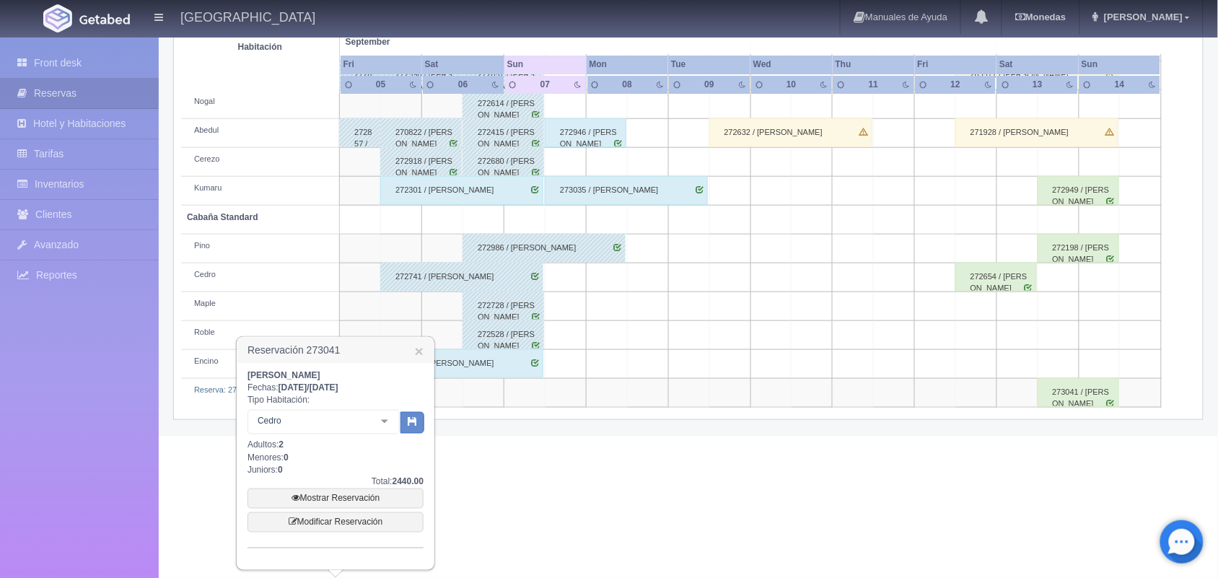
click at [348, 301] on td at bounding box center [360, 306] width 41 height 29
click at [412, 426] on button "button" at bounding box center [412, 423] width 24 height 22
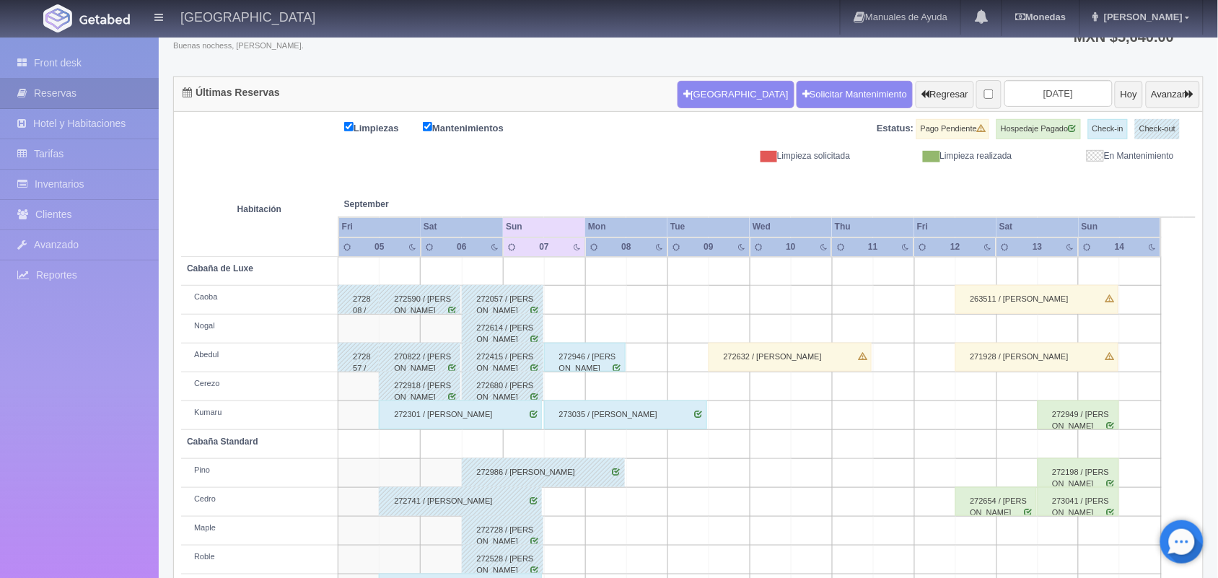
scroll to position [164, 0]
